Goal: Transaction & Acquisition: Book appointment/travel/reservation

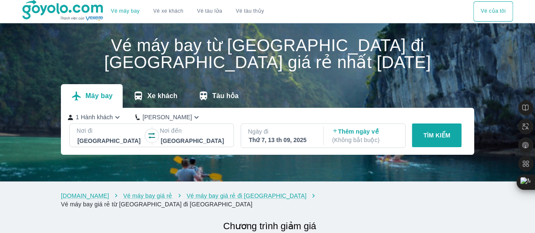
scroll to position [42, 0]
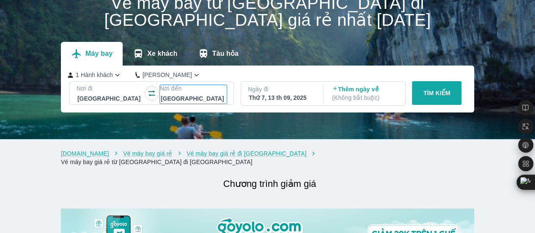
click at [175, 95] on div at bounding box center [194, 98] width 66 height 10
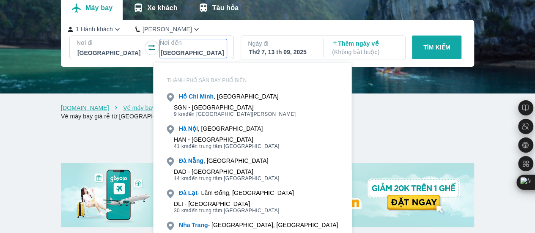
scroll to position [49, 0]
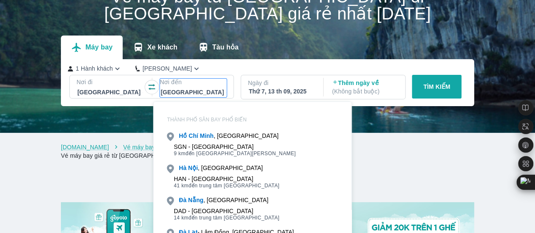
click at [205, 90] on div at bounding box center [194, 92] width 66 height 10
click at [255, 50] on div "Máy bay Xe khách Tàu hỏa" at bounding box center [267, 48] width 413 height 24
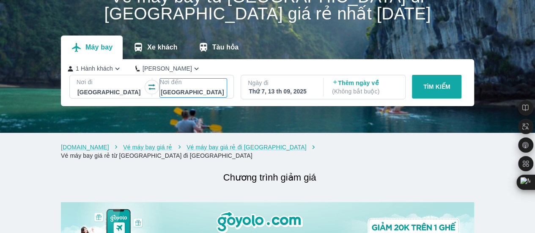
click at [212, 88] on div at bounding box center [194, 92] width 66 height 10
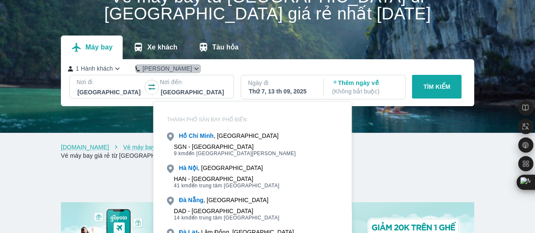
click at [169, 69] on p "[PERSON_NAME]" at bounding box center [166, 68] width 49 height 8
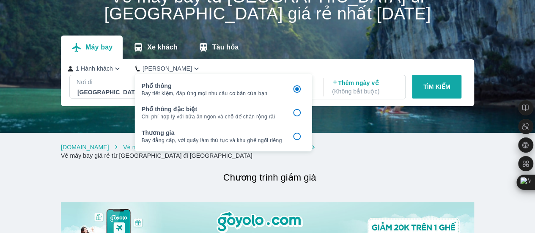
click at [336, 12] on h1 "Vé máy bay từ [GEOGRAPHIC_DATA] đi [GEOGRAPHIC_DATA] giá rẻ nhất [DATE]" at bounding box center [267, 5] width 413 height 34
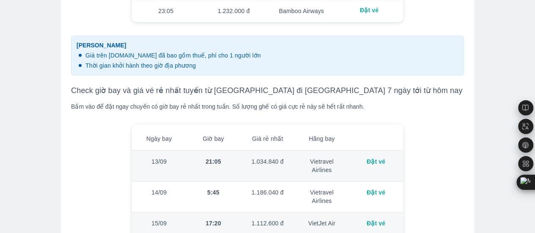
scroll to position [556, 0]
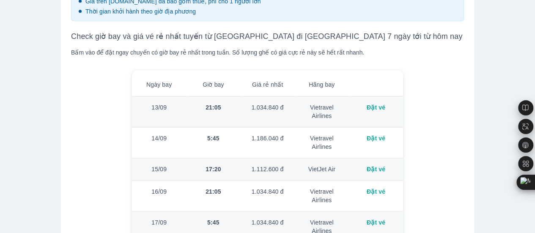
click at [368, 103] on div "Đặt vé" at bounding box center [375, 107] width 41 height 8
